Goal: Task Accomplishment & Management: Use online tool/utility

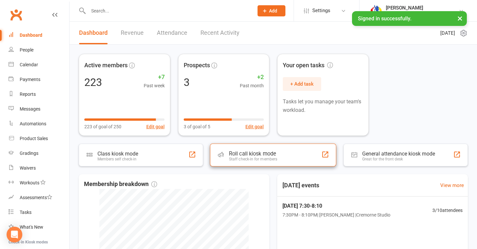
click at [225, 156] on div "Roll call kiosk mode Staff check-in for members" at bounding box center [273, 154] width 126 height 23
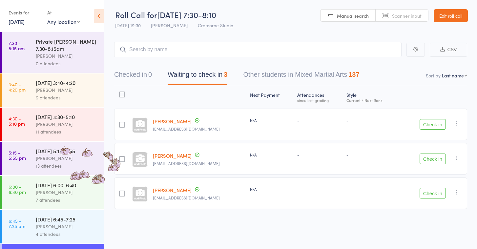
scroll to position [30, 0]
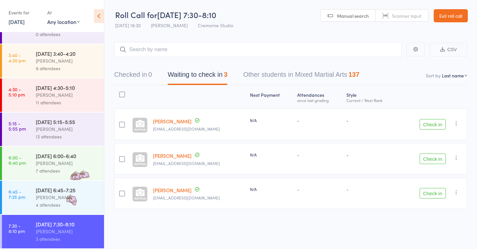
click at [66, 197] on div "[PERSON_NAME]" at bounding box center [67, 197] width 63 height 8
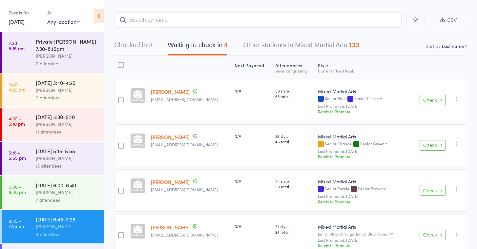
scroll to position [31, 0]
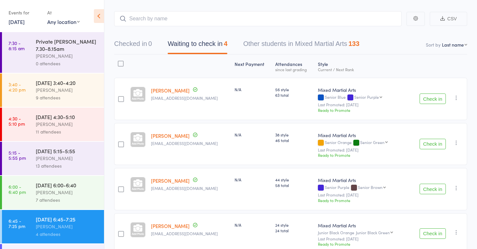
click at [432, 186] on button "Check in" at bounding box center [432, 189] width 26 height 10
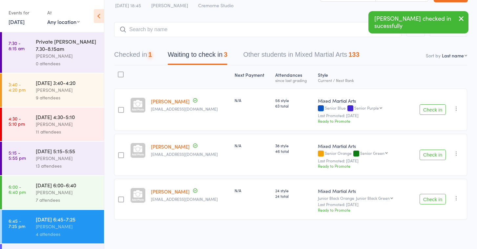
scroll to position [19, 0]
click at [427, 197] on button "Check in" at bounding box center [432, 200] width 26 height 10
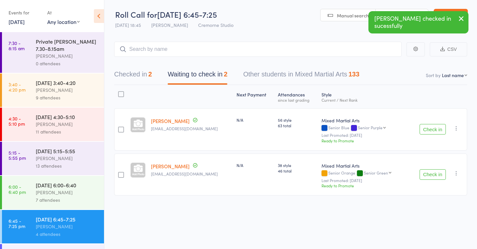
click at [431, 178] on button "Check in" at bounding box center [432, 174] width 26 height 10
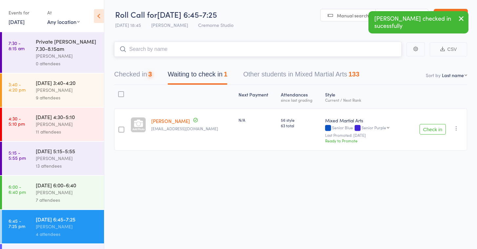
click at [304, 52] on input "search" at bounding box center [257, 49] width 287 height 15
type input "jackson"
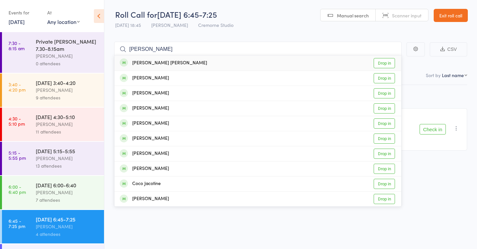
click at [379, 63] on link "Drop in" at bounding box center [384, 63] width 21 height 10
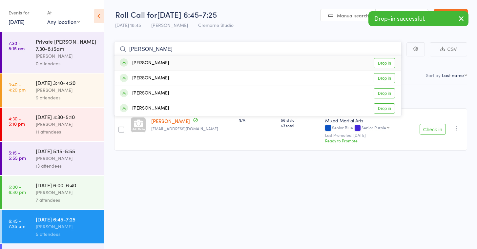
type input "natasha"
click at [381, 66] on link "Drop in" at bounding box center [384, 63] width 21 height 10
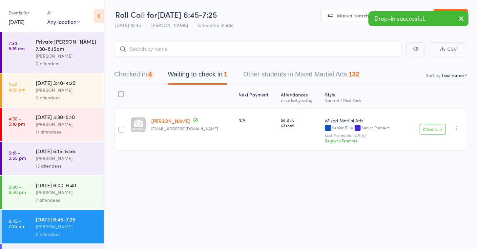
click at [66, 194] on div "[PERSON_NAME]" at bounding box center [67, 193] width 63 height 8
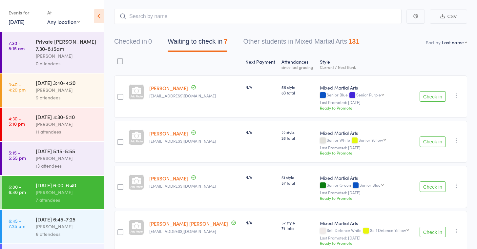
scroll to position [43, 0]
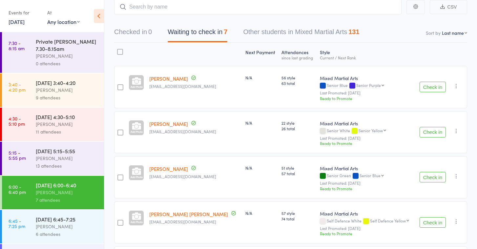
click at [429, 127] on button "Check in" at bounding box center [432, 132] width 26 height 10
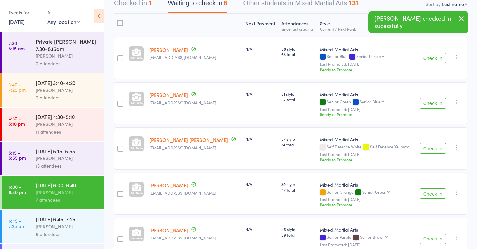
scroll to position [75, 0]
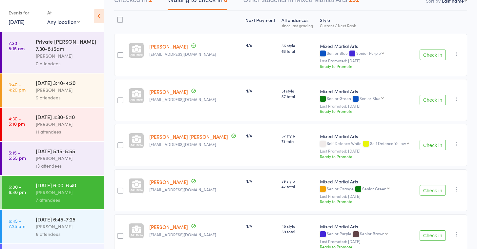
click at [432, 145] on button "Check in" at bounding box center [432, 145] width 26 height 10
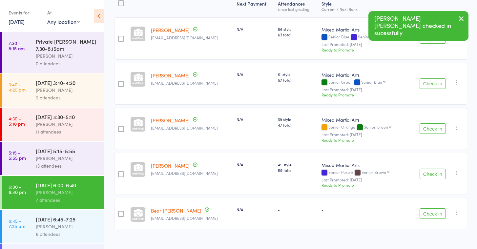
scroll to position [99, 0]
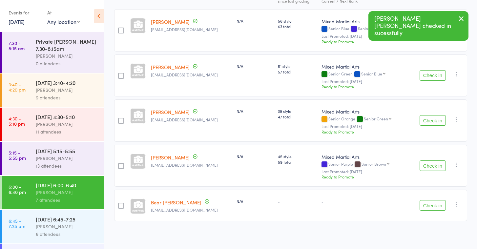
click at [428, 200] on button "Check in" at bounding box center [432, 205] width 26 height 10
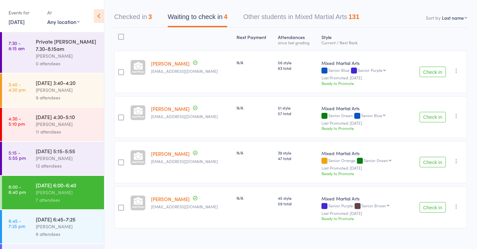
scroll to position [57, 0]
click at [434, 160] on button "Check in" at bounding box center [432, 163] width 26 height 10
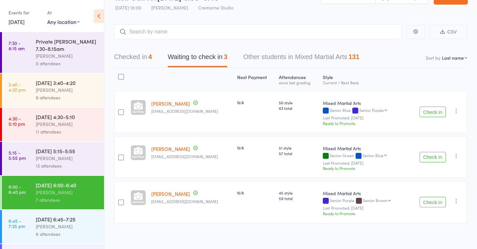
scroll to position [0, 0]
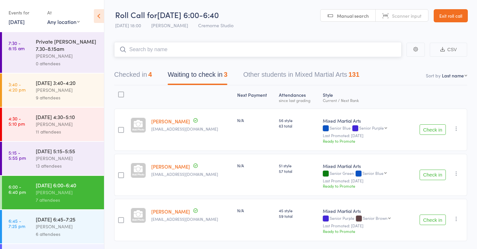
click at [165, 49] on input "search" at bounding box center [257, 49] width 287 height 15
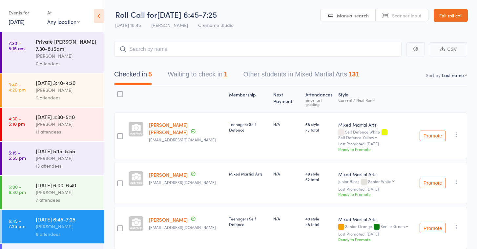
click at [59, 194] on div "[PERSON_NAME]" at bounding box center [67, 193] width 63 height 8
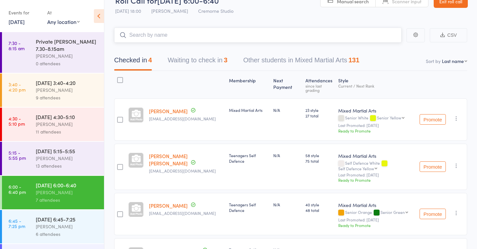
scroll to position [13, 0]
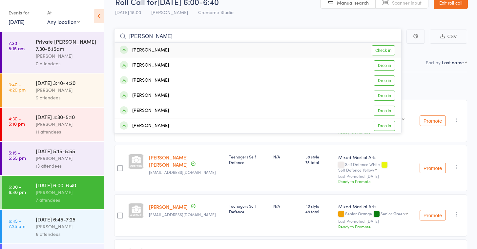
type input "lina"
click at [381, 50] on link "Check in" at bounding box center [383, 50] width 23 height 10
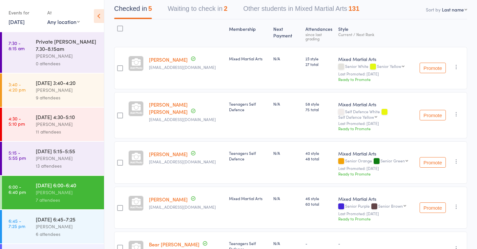
scroll to position [0, 0]
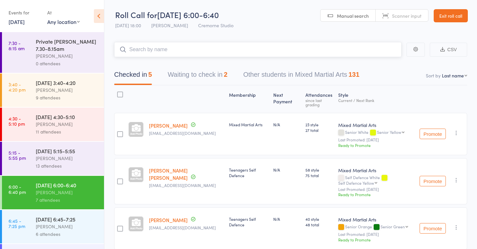
click at [181, 78] on button "Waiting to check in 2" at bounding box center [198, 76] width 60 height 17
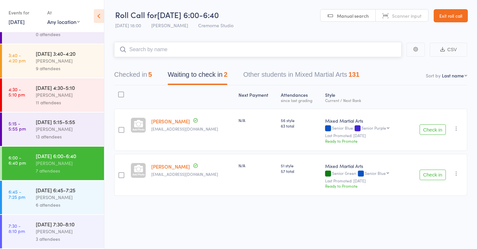
scroll to position [30, 0]
click at [137, 69] on button "Checked in 5" at bounding box center [133, 76] width 38 height 17
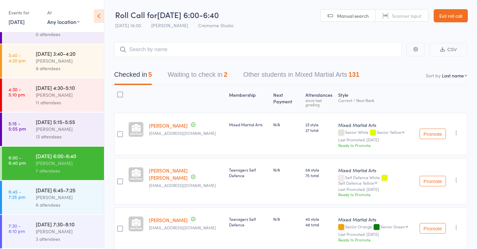
click at [61, 218] on div "Thursday 7:30-8:10 Trang NGUYEN 3 attendees" at bounding box center [70, 231] width 68 height 33
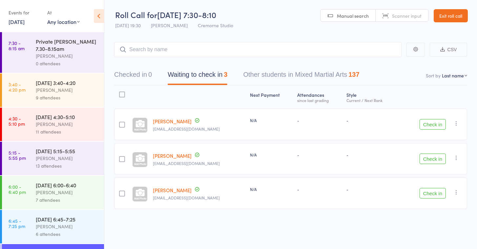
click at [74, 203] on div "7 attendees" at bounding box center [67, 200] width 63 height 8
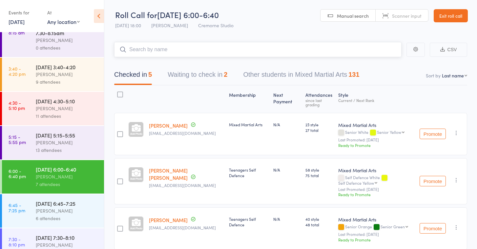
scroll to position [30, 0]
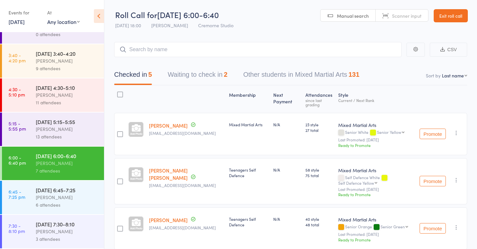
click at [81, 197] on div "[PERSON_NAME]" at bounding box center [67, 197] width 63 height 8
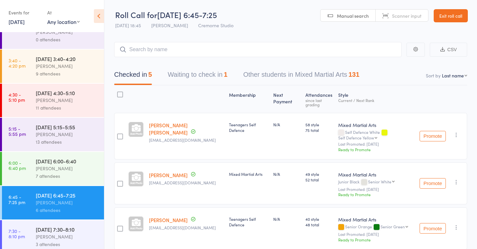
scroll to position [30, 0]
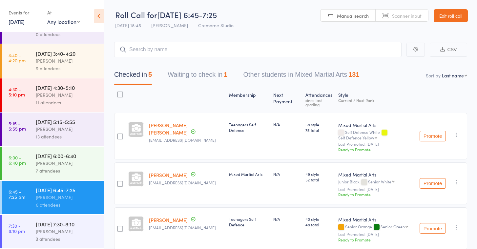
click at [69, 228] on div "[PERSON_NAME]" at bounding box center [67, 232] width 63 height 8
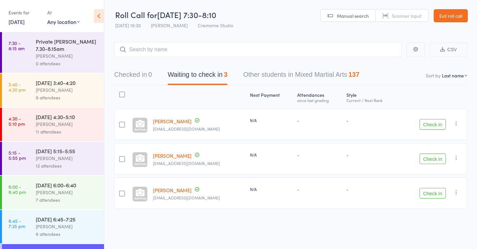
click at [427, 157] on button "Check in" at bounding box center [432, 158] width 26 height 10
click at [435, 159] on button "Check in" at bounding box center [432, 158] width 26 height 10
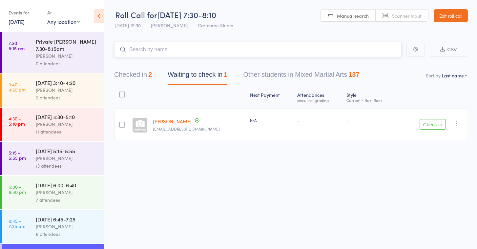
click at [343, 52] on input "search" at bounding box center [257, 49] width 287 height 15
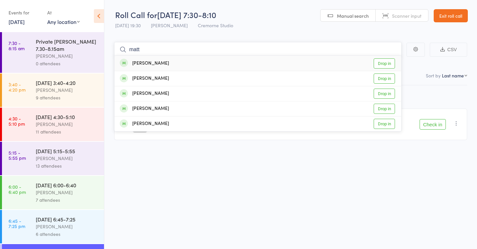
type input "matt"
click at [385, 62] on link "Drop in" at bounding box center [384, 63] width 21 height 10
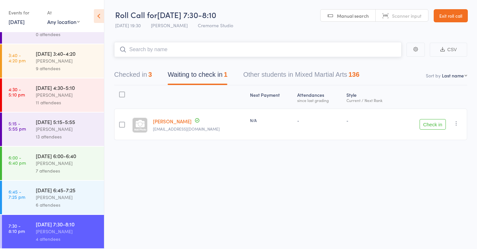
scroll to position [0, 0]
click at [80, 233] on div "[PERSON_NAME]" at bounding box center [67, 232] width 63 height 8
